Goal: Navigation & Orientation: Find specific page/section

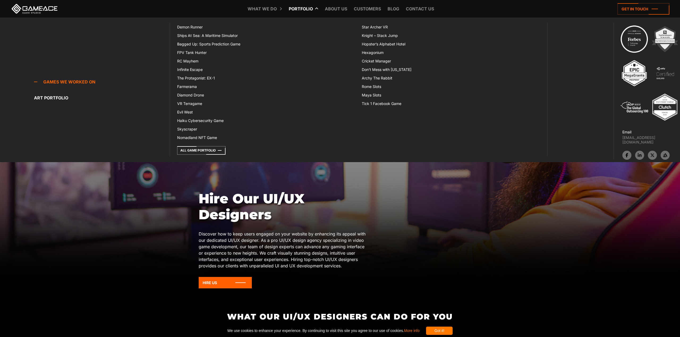
click at [296, 8] on link "Portfolio" at bounding box center [300, 9] width 29 height 18
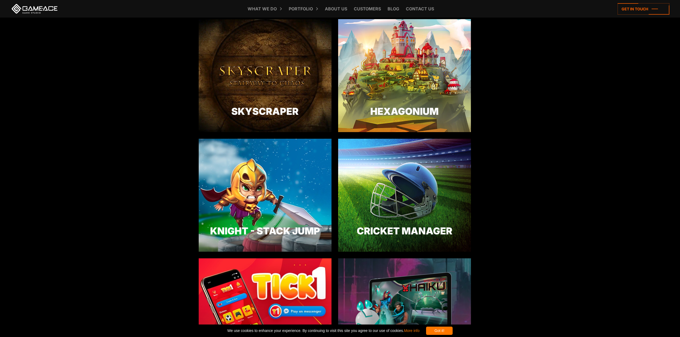
scroll to position [1146, 0]
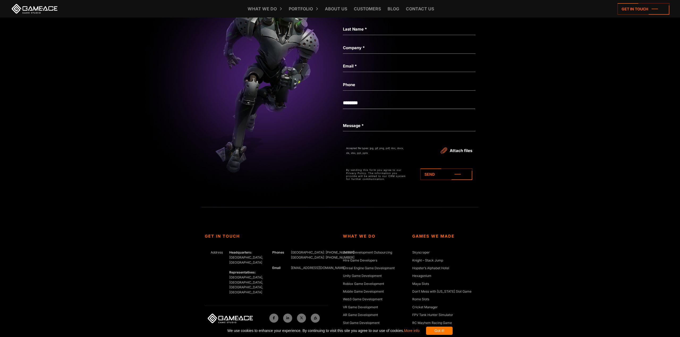
scroll to position [2153, 0]
